Goal: Task Accomplishment & Management: Manage account settings

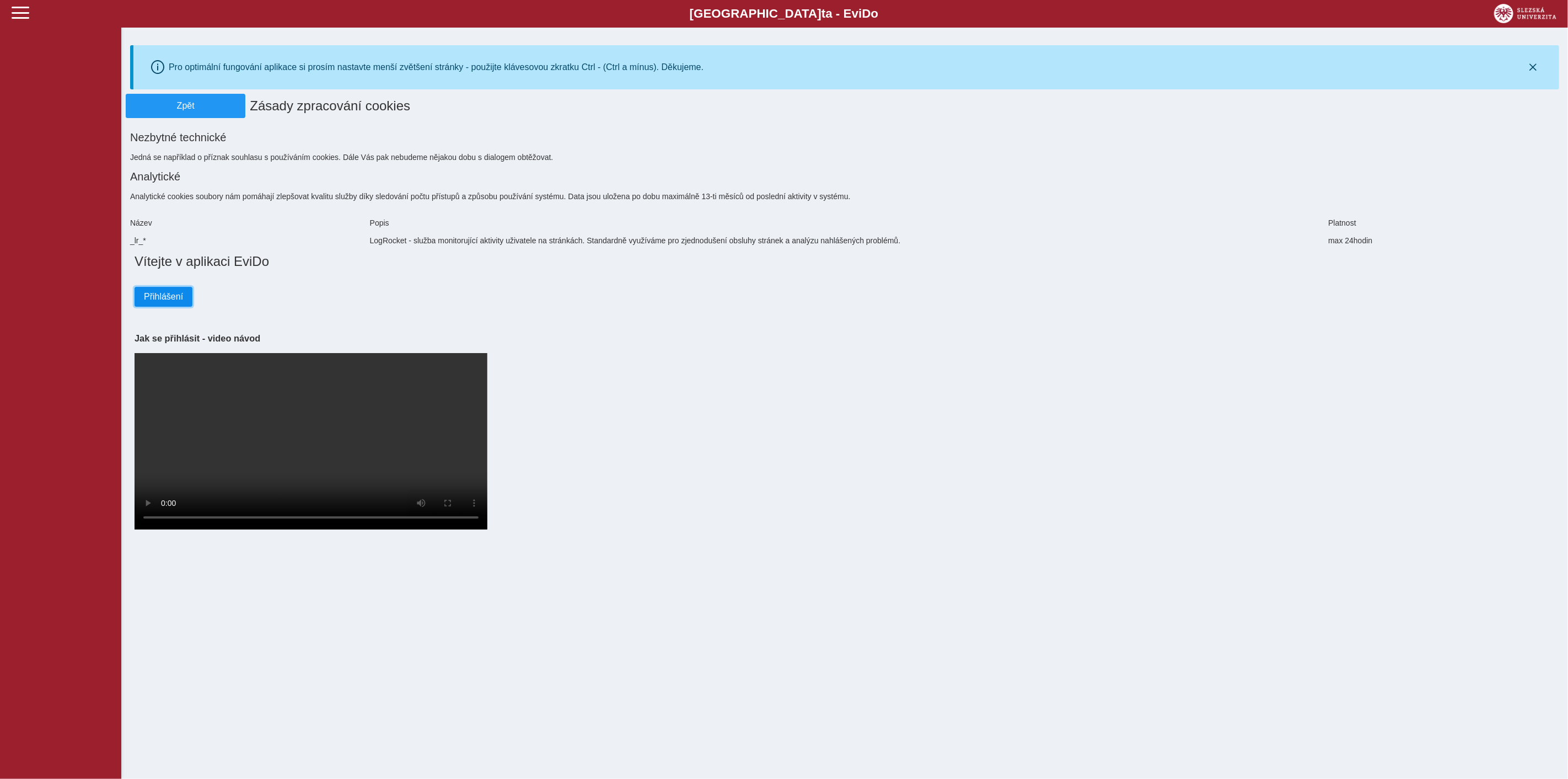
click at [164, 298] on span "Přihlášení" at bounding box center [163, 296] width 39 height 10
